Goal: Task Accomplishment & Management: Manage account settings

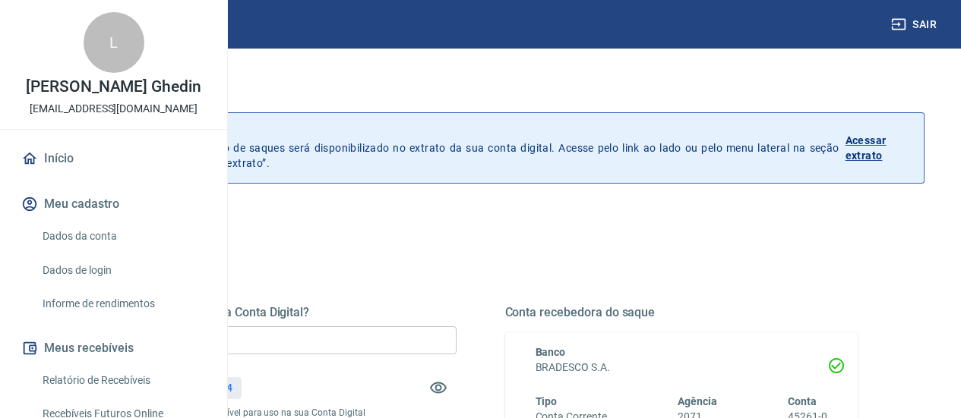
click at [39, 175] on link "Início" at bounding box center [113, 158] width 191 height 33
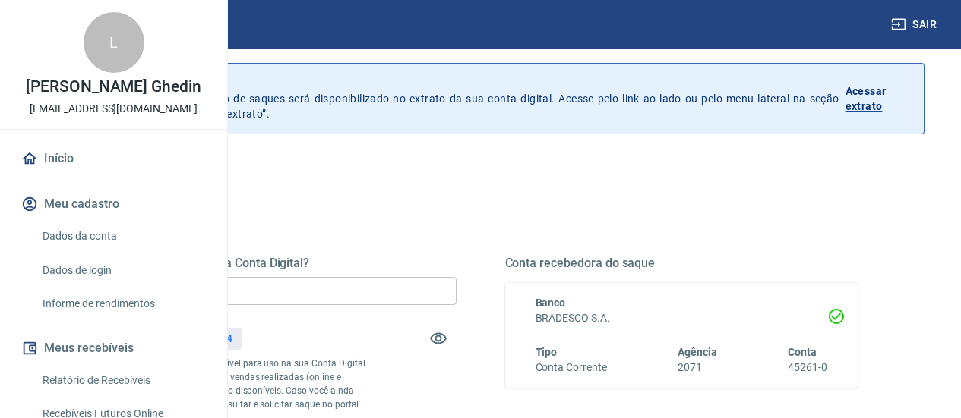
scroll to position [76, 0]
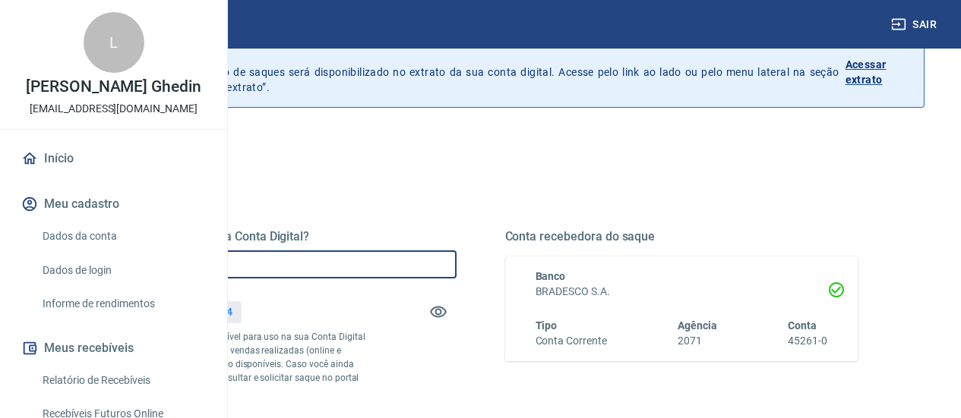
drag, startPoint x: 378, startPoint y: 264, endPoint x: 260, endPoint y: 258, distance: 118.6
click at [260, 258] on div "Quanto deseja sacar da Conta Digital? R$ 0,00 ​ Saldo total*: R$ 362,04 *Corres…" at bounding box center [480, 403] width 888 height 543
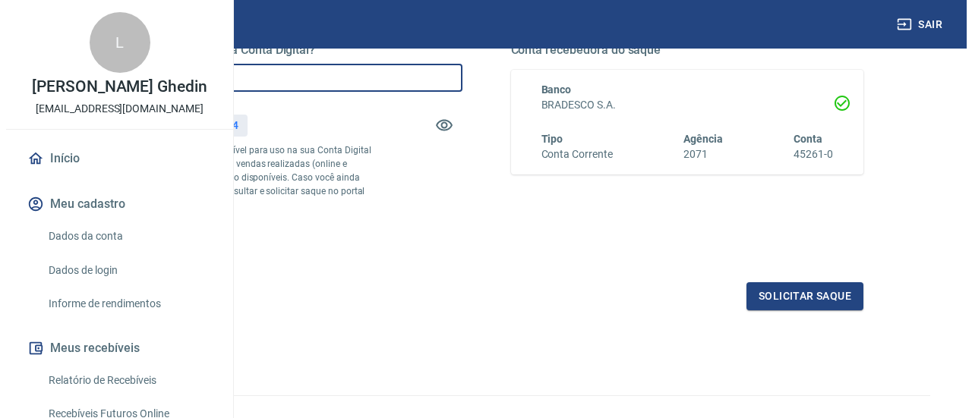
scroll to position [304, 0]
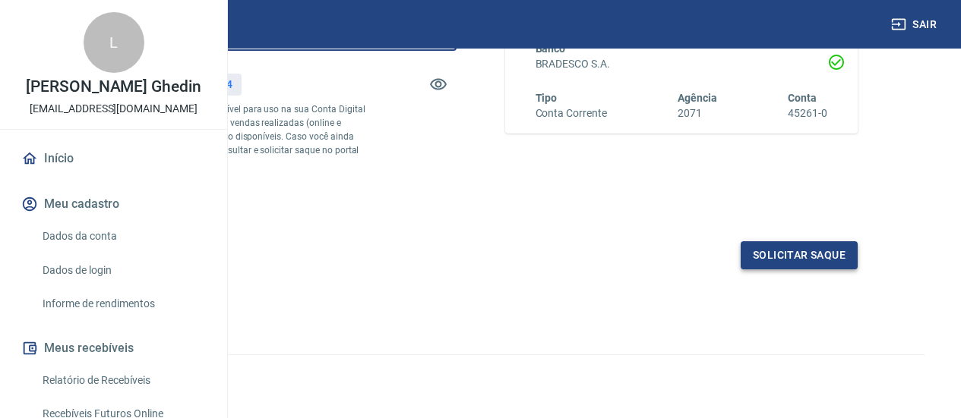
type input "R$ 362,04"
click at [809, 270] on button "Solicitar saque" at bounding box center [798, 255] width 117 height 28
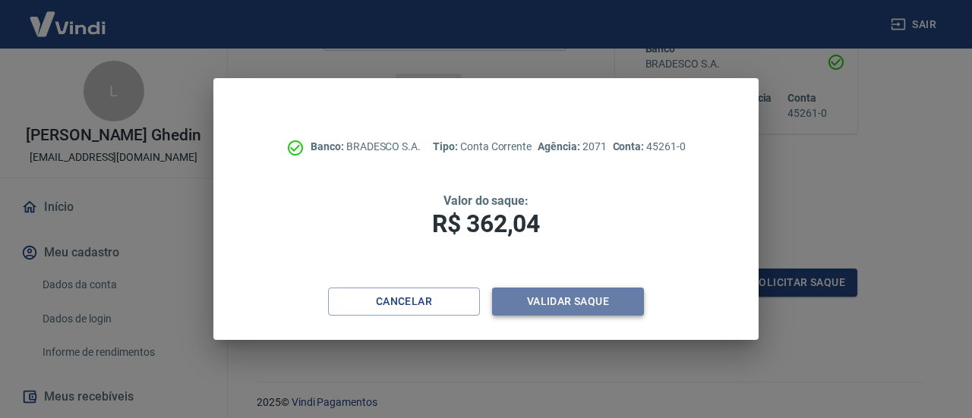
click at [601, 310] on button "Validar saque" at bounding box center [568, 302] width 152 height 28
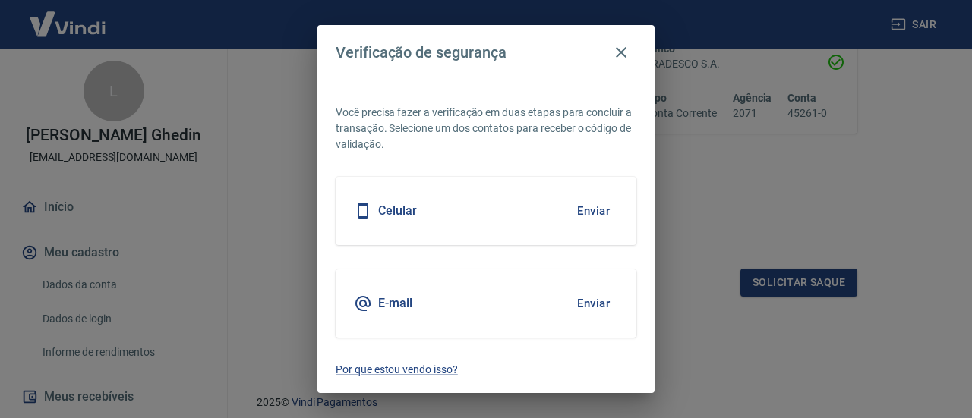
click at [607, 201] on button "Enviar" at bounding box center [593, 211] width 49 height 32
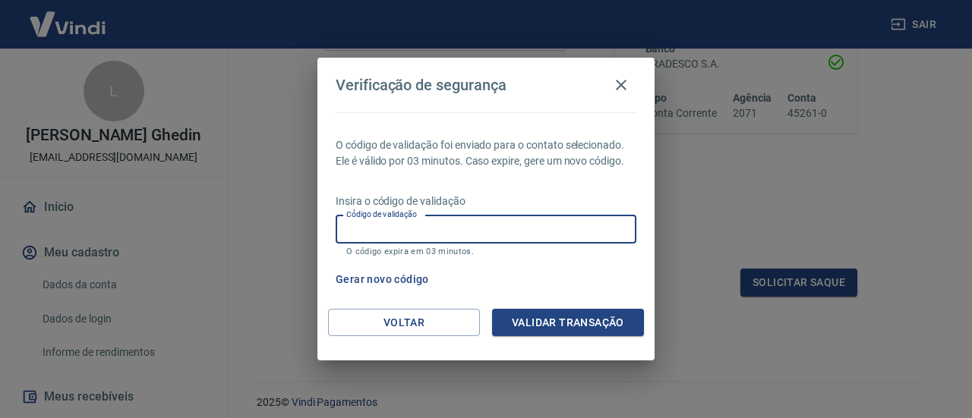
click at [443, 227] on input "Código de validação" at bounding box center [486, 230] width 301 height 28
type input "761079"
click at [599, 318] on button "Validar transação" at bounding box center [568, 323] width 152 height 28
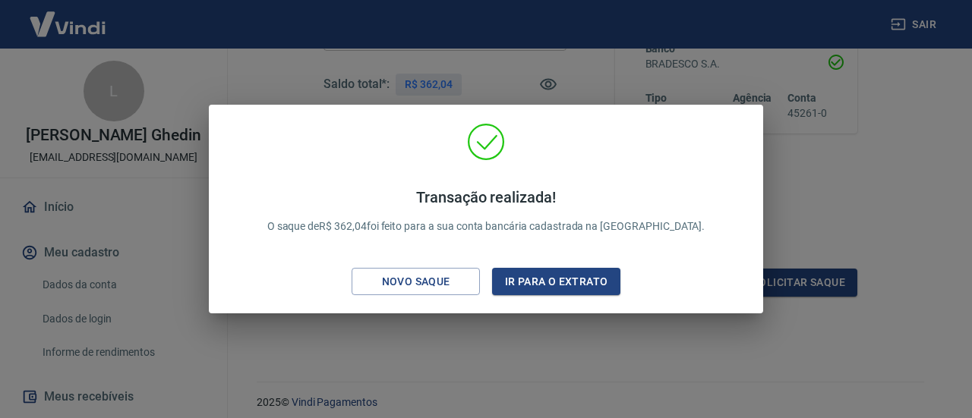
click at [933, 186] on div "Transação realizada! O saque de R$ 362,04 foi feito para a sua conta bancária c…" at bounding box center [486, 209] width 972 height 418
